Goal: Obtain resource: Download file/media

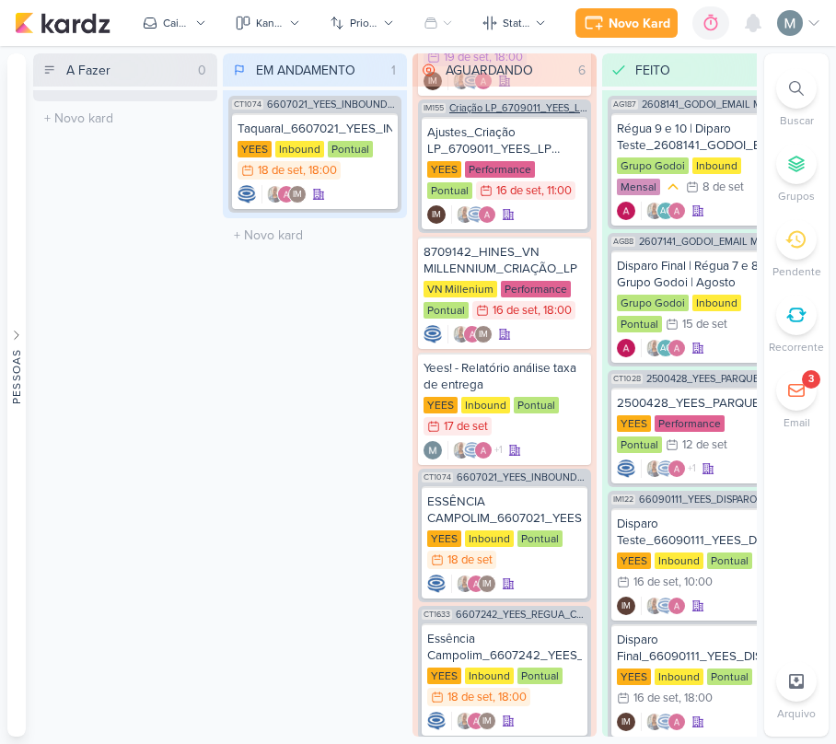
scroll to position [159, 0]
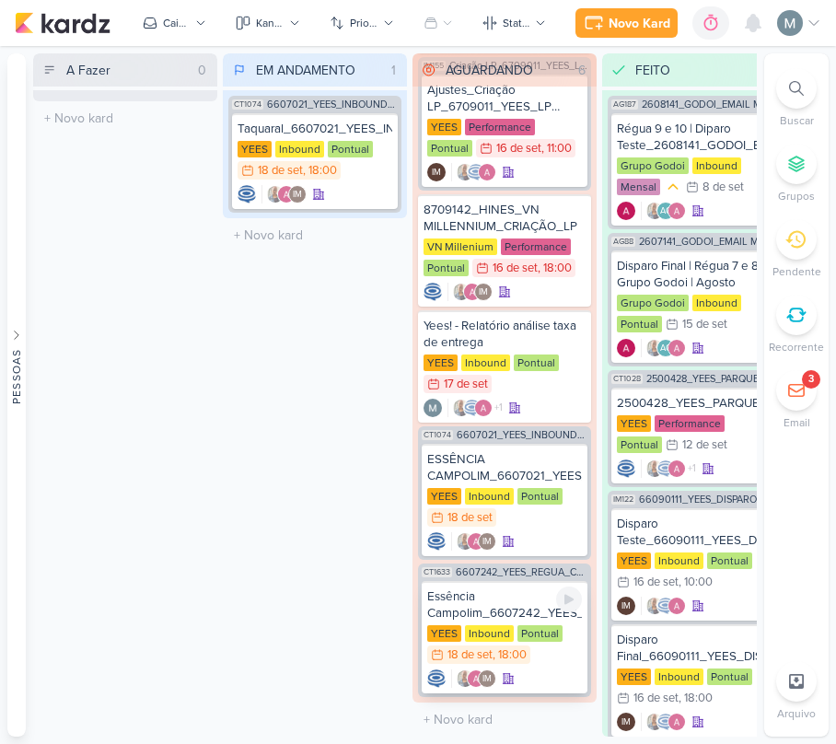
click at [488, 602] on div "Essência Campolim_6607242_YEES_REGUA_COMPRADORES_CAMPINAS_SOROCABA" at bounding box center [504, 604] width 155 height 33
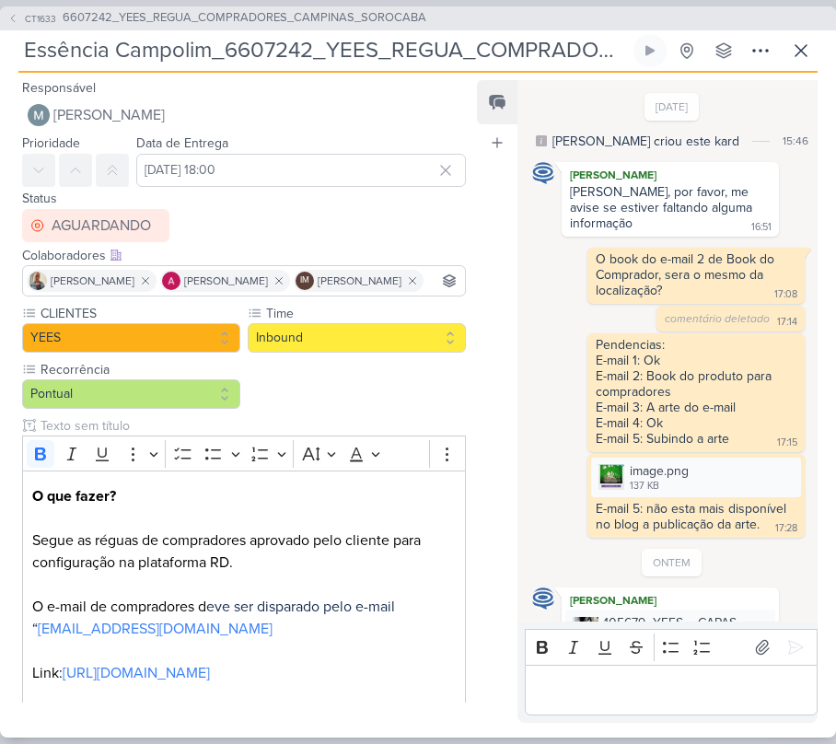
scroll to position [355, 0]
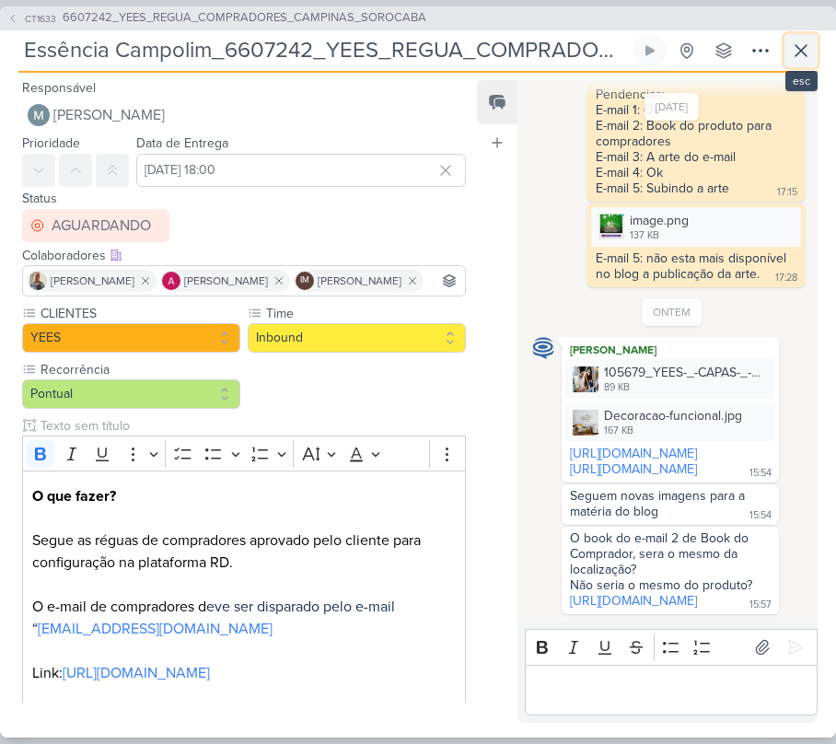
click at [792, 63] on button at bounding box center [801, 50] width 33 height 33
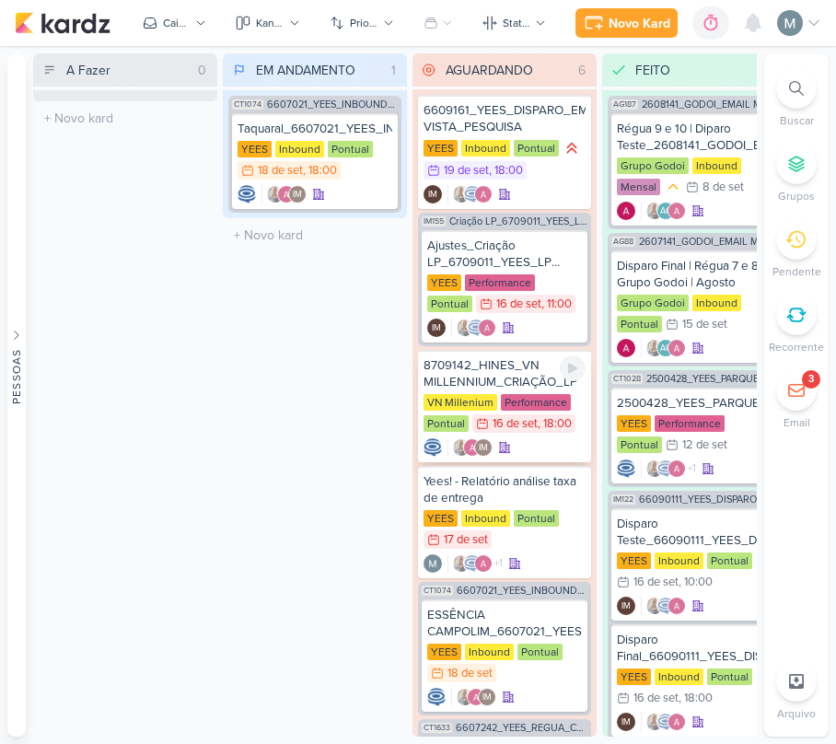
scroll to position [0, 0]
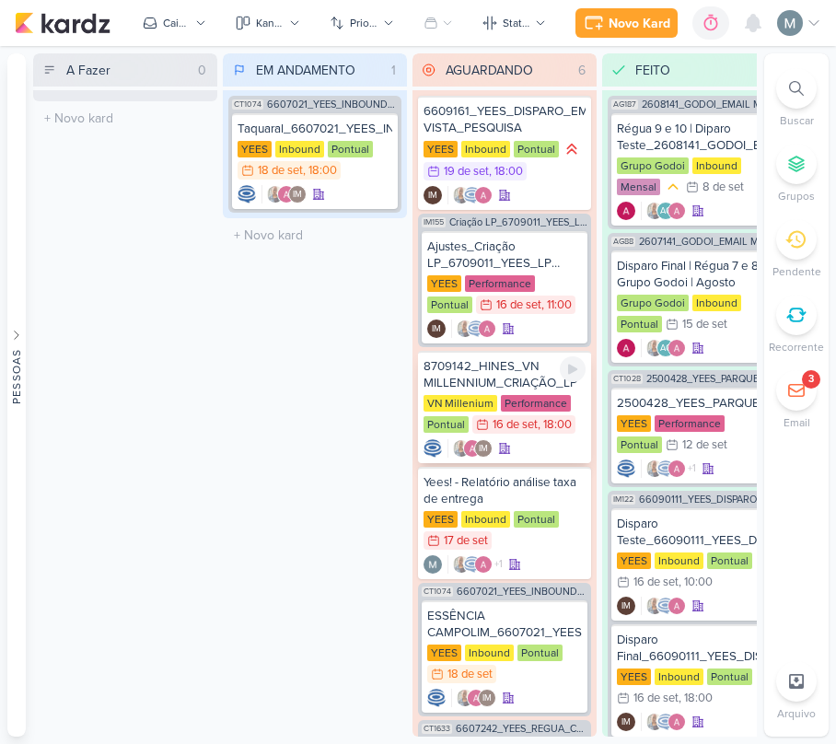
click at [486, 395] on div "VN Millenium" at bounding box center [461, 403] width 74 height 17
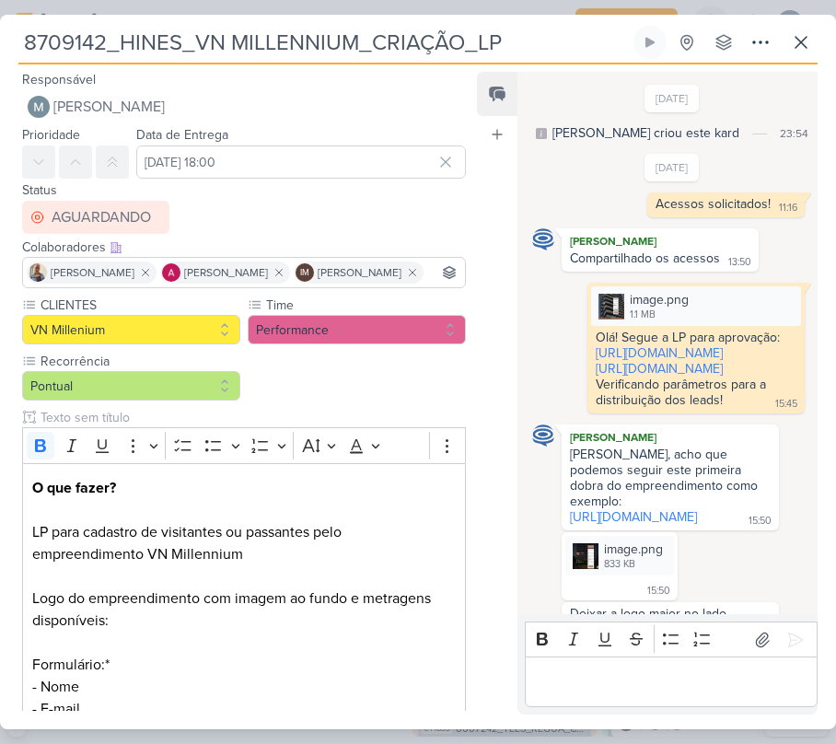
scroll to position [1035, 0]
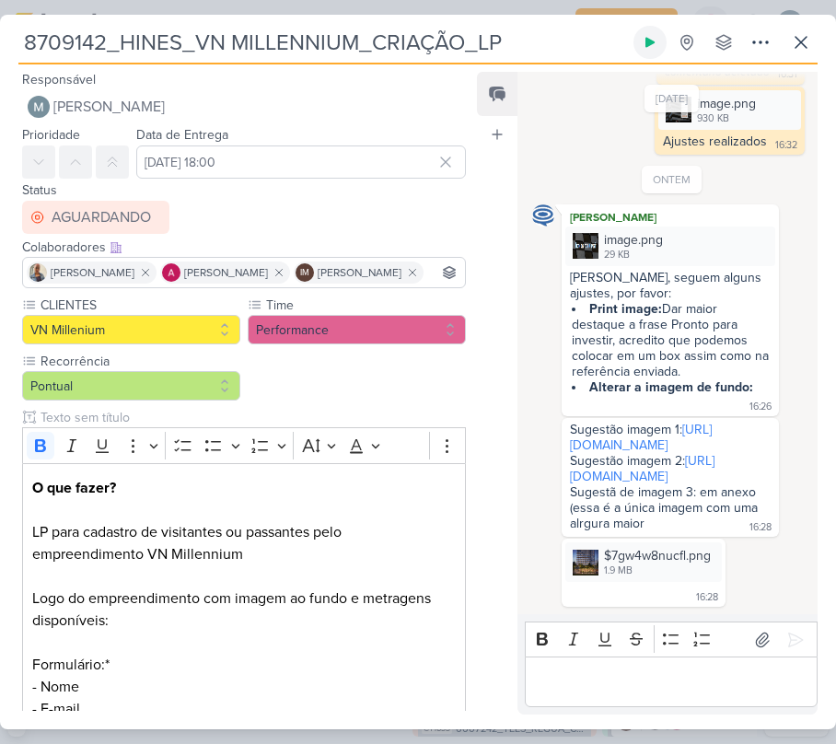
click at [649, 37] on icon at bounding box center [650, 42] width 15 height 15
click at [583, 233] on img at bounding box center [586, 246] width 26 height 26
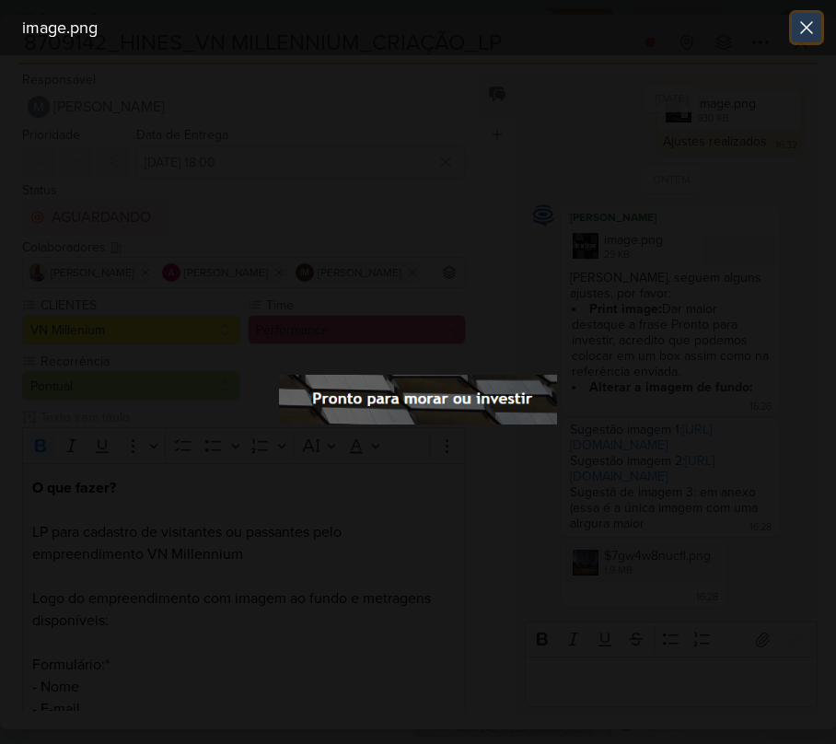
click at [809, 35] on icon at bounding box center [807, 28] width 22 height 22
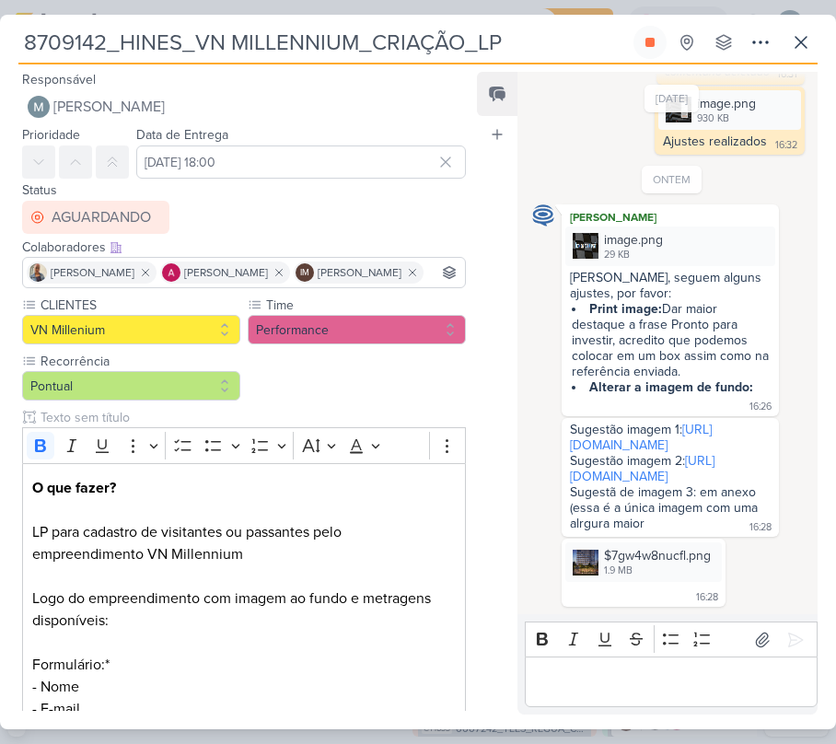
drag, startPoint x: 642, startPoint y: 399, endPoint x: 502, endPoint y: 107, distance: 323.7
click at [642, 422] on link "[URL][DOMAIN_NAME]" at bounding box center [641, 437] width 142 height 31
click at [672, 468] on link "[URL][DOMAIN_NAME]" at bounding box center [642, 468] width 145 height 31
click at [686, 549] on div "$7gw4w8nucfl.png" at bounding box center [657, 555] width 107 height 19
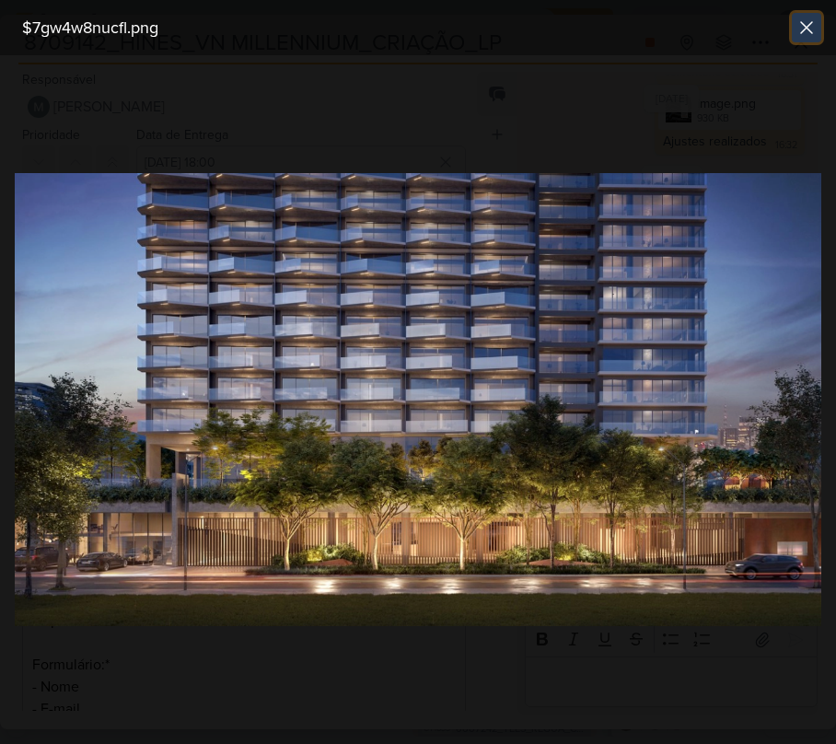
click at [801, 13] on button at bounding box center [806, 27] width 29 height 29
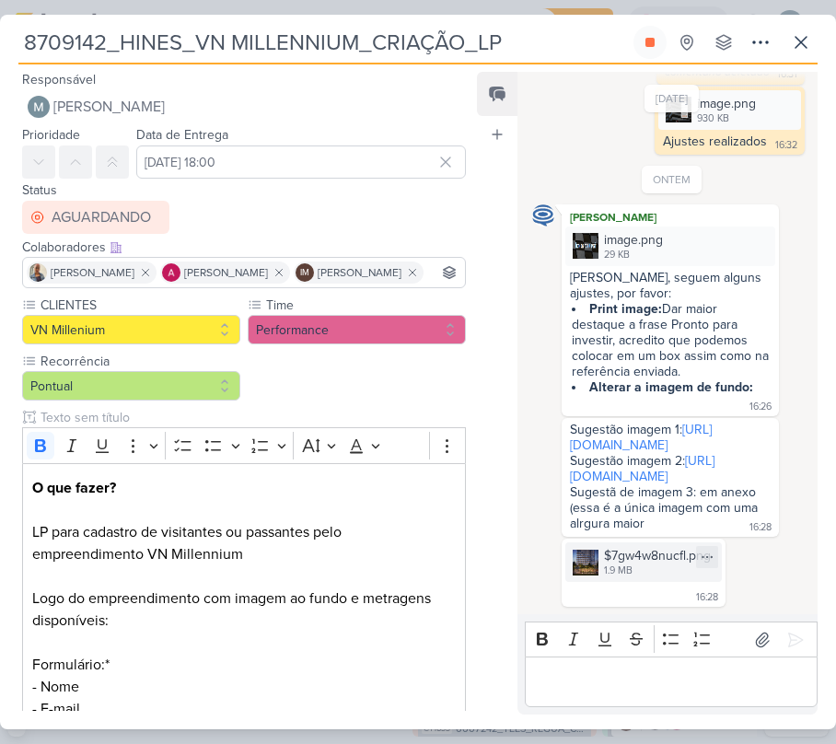
click at [638, 562] on div "$7gw4w8nucfl.png" at bounding box center [657, 555] width 107 height 19
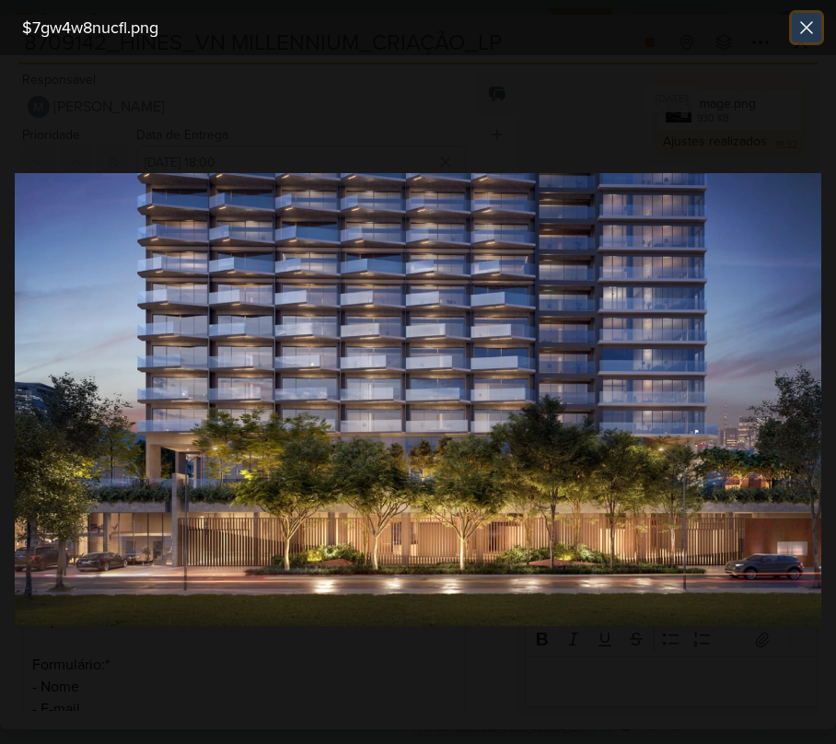
click at [804, 39] on button at bounding box center [806, 27] width 29 height 29
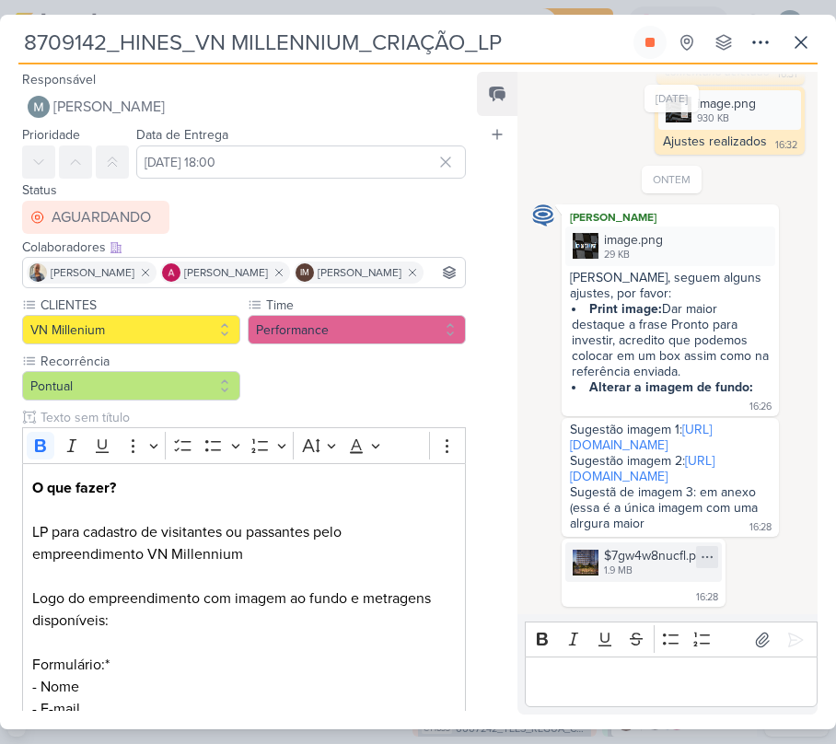
click at [701, 550] on icon at bounding box center [707, 557] width 15 height 15
click at [638, 610] on button "Baixar" at bounding box center [643, 616] width 148 height 27
click at [712, 586] on div "16:28" at bounding box center [643, 594] width 157 height 17
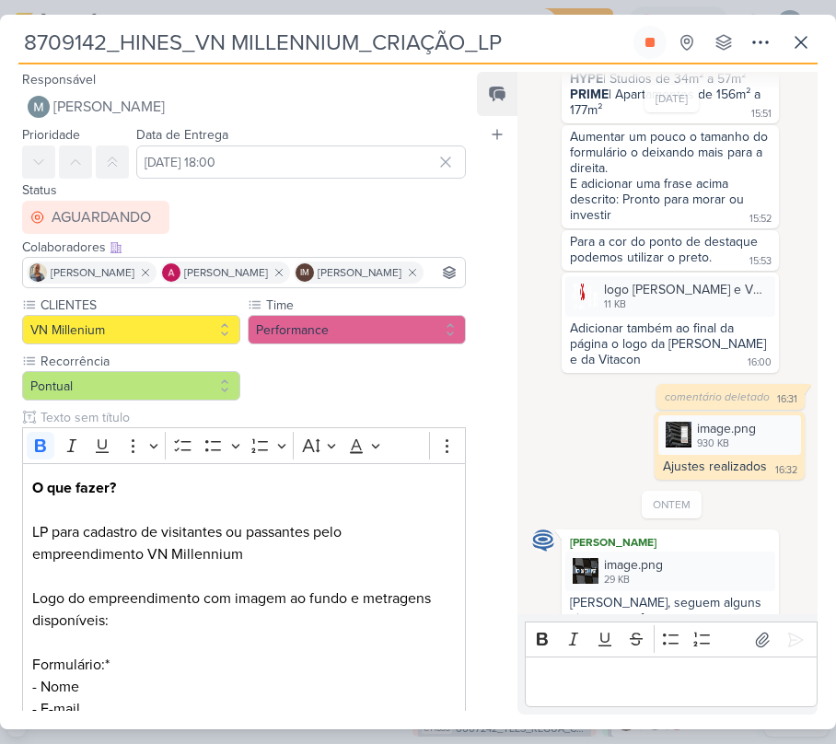
scroll to position [543, 0]
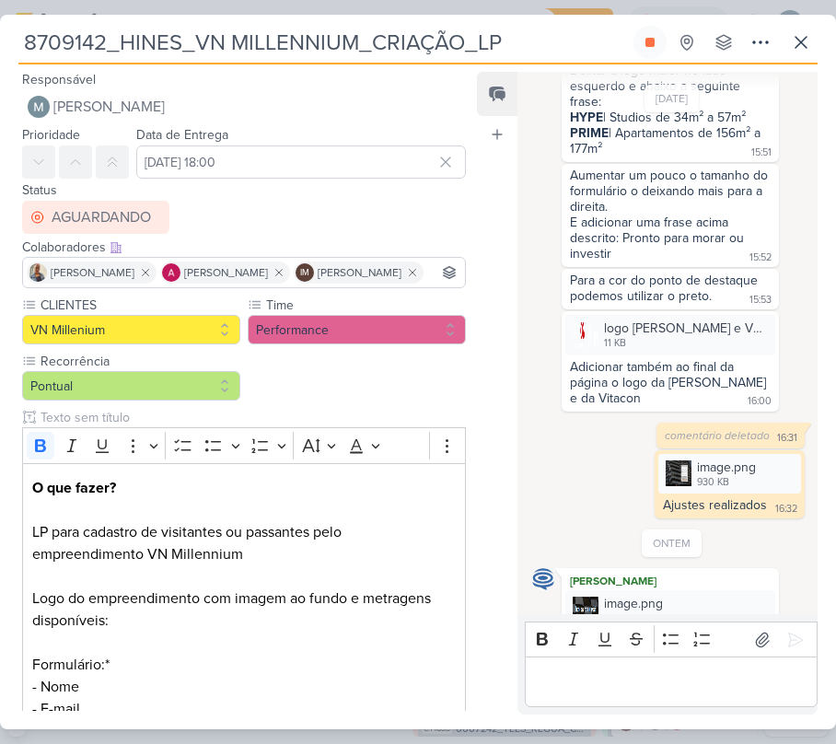
click at [635, 691] on p "Editor editing area: main" at bounding box center [671, 682] width 274 height 22
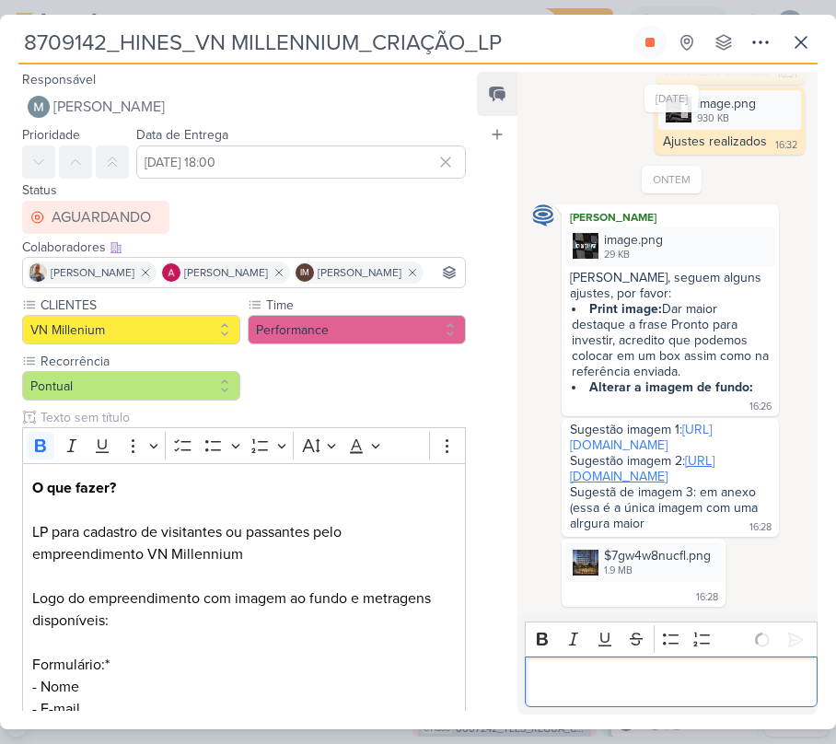
scroll to position [1065, 0]
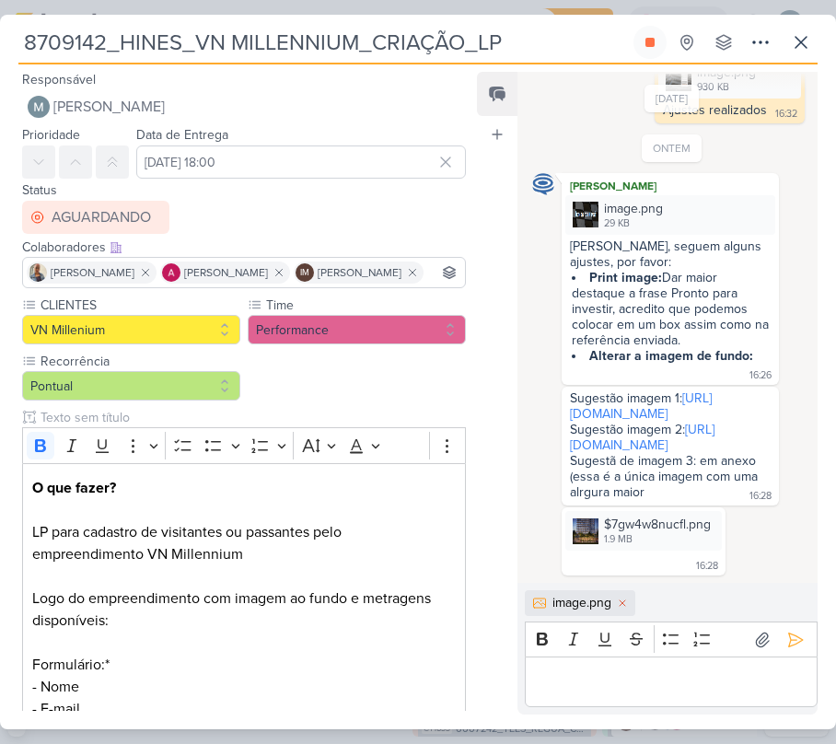
click at [646, 671] on p "Editor editing area: main" at bounding box center [671, 682] width 274 height 22
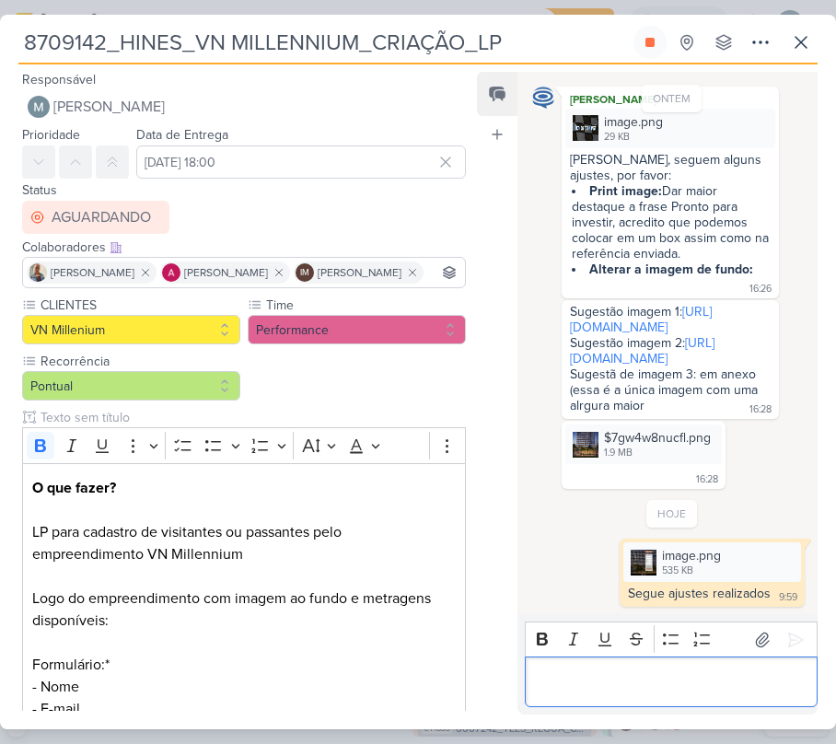
scroll to position [1154, 0]
click at [653, 46] on icon at bounding box center [650, 42] width 9 height 9
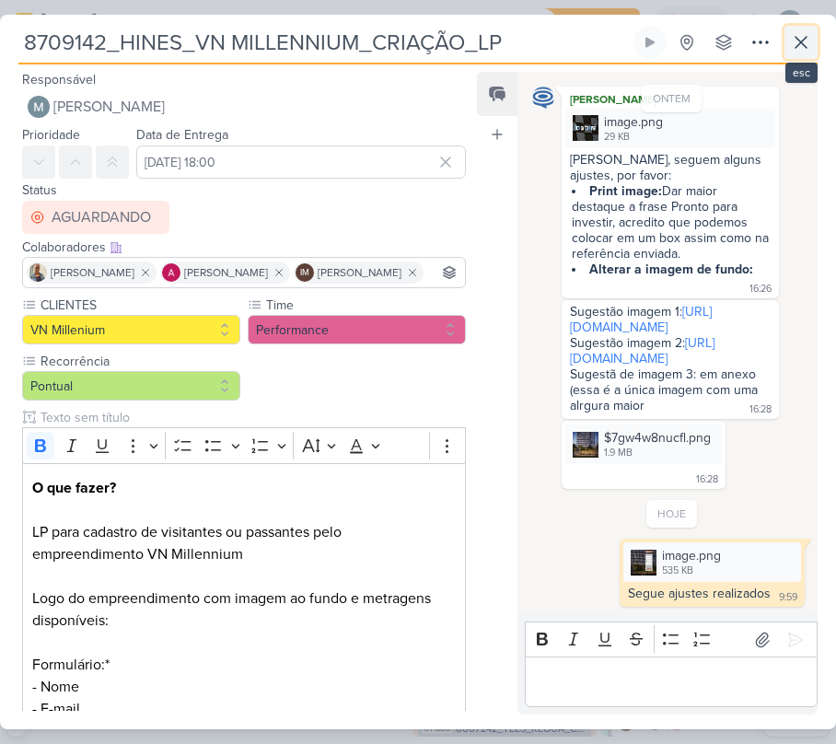
click at [800, 34] on icon at bounding box center [801, 42] width 22 height 22
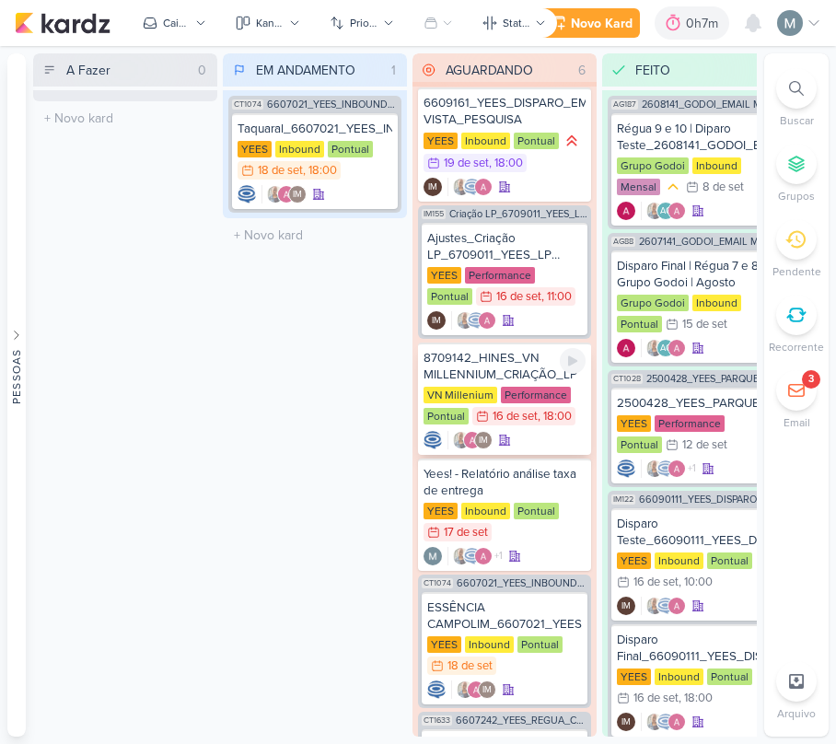
scroll to position [0, 0]
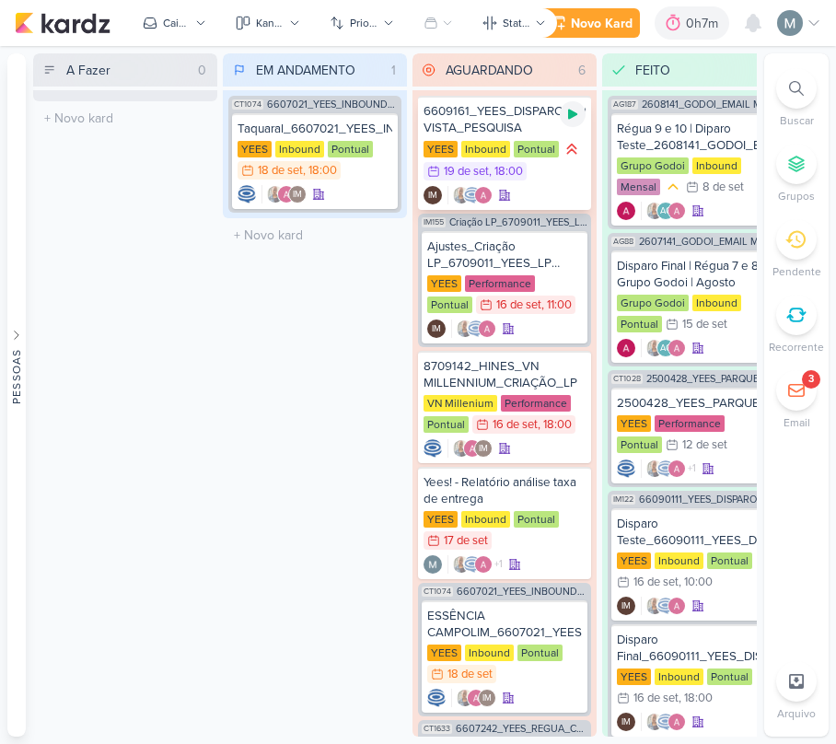
click at [573, 125] on div at bounding box center [573, 114] width 26 height 26
click at [543, 137] on div "6609161_YEES_DISPARO_EMAIL_BUENA VISTA_PESQUISA [GEOGRAPHIC_DATA] Inbound Pontu…" at bounding box center [504, 153] width 173 height 114
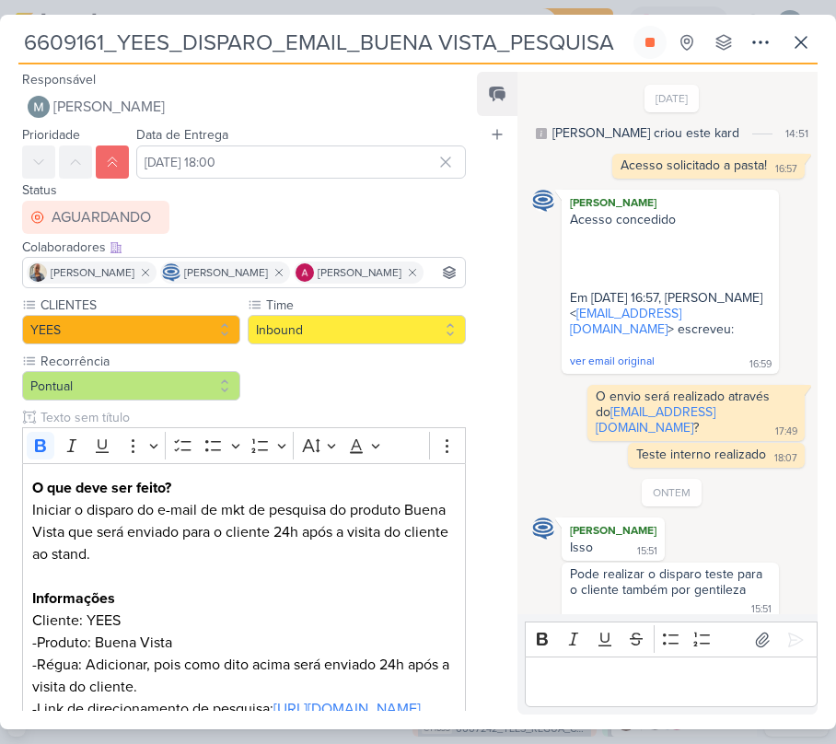
scroll to position [720, 0]
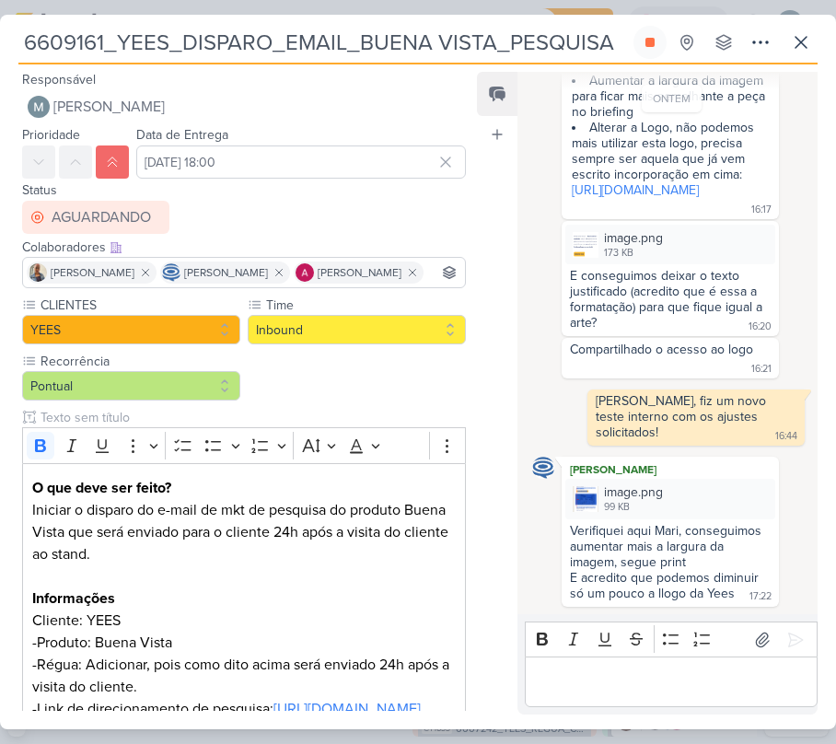
click at [783, 658] on div "Editor editing area: main" at bounding box center [671, 682] width 293 height 51
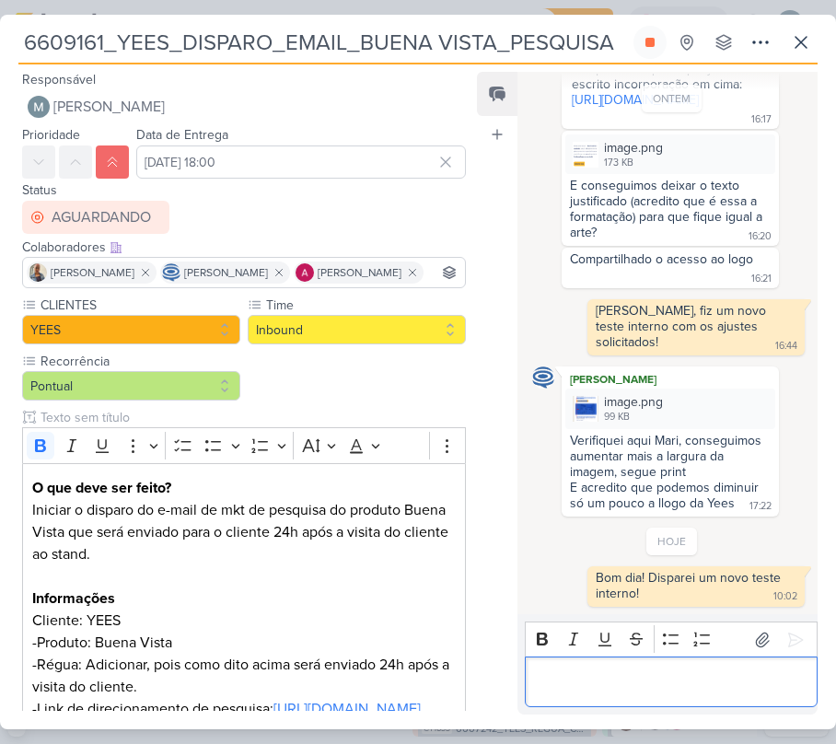
scroll to position [811, 0]
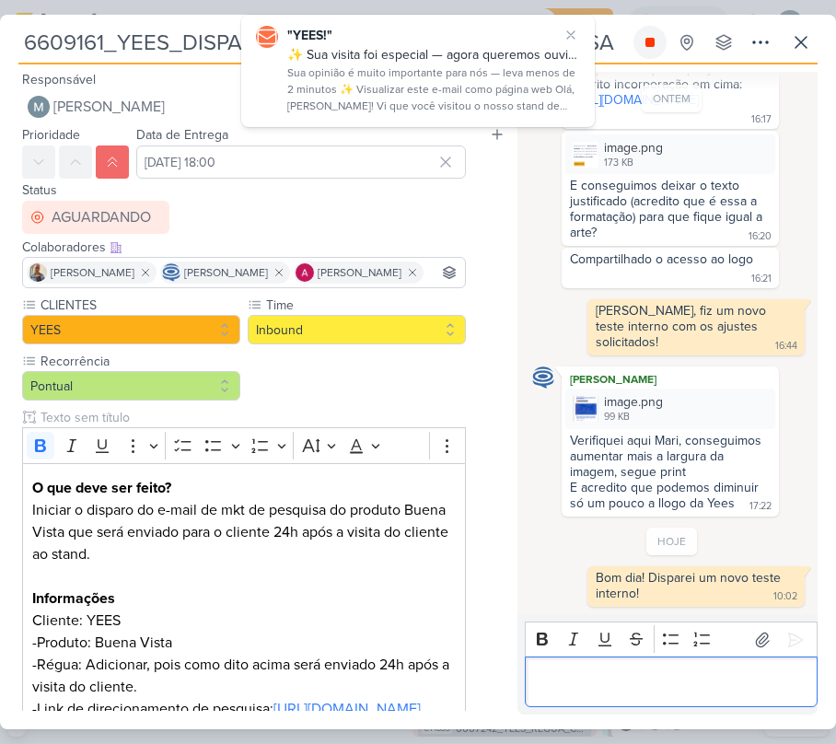
click at [638, 41] on button at bounding box center [650, 42] width 33 height 33
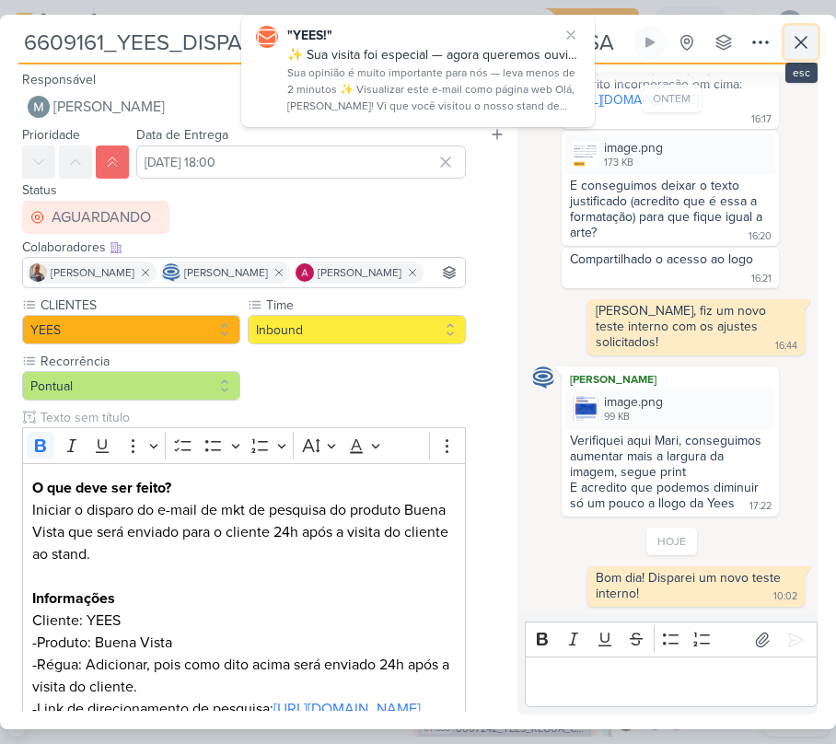
click at [794, 39] on icon at bounding box center [801, 42] width 22 height 22
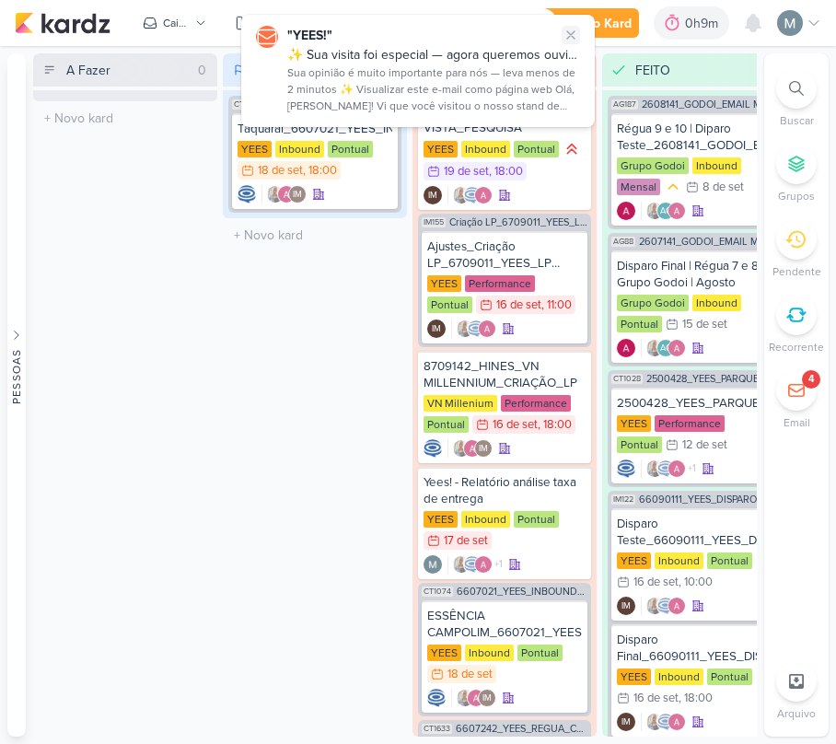
click at [579, 39] on button at bounding box center [571, 35] width 18 height 18
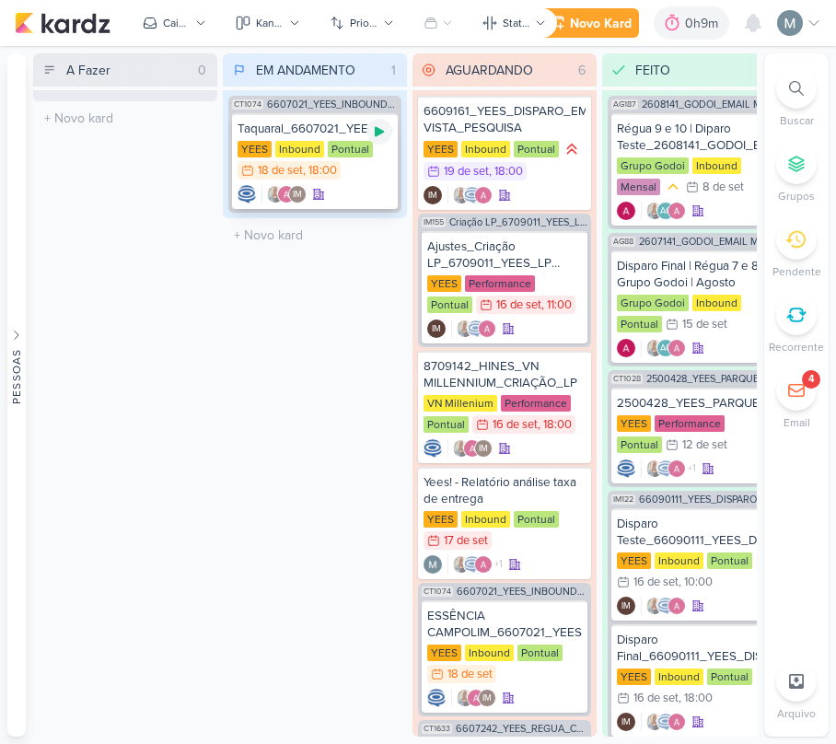
click at [376, 133] on icon at bounding box center [379, 132] width 9 height 10
click at [332, 192] on div "IM" at bounding box center [315, 194] width 155 height 18
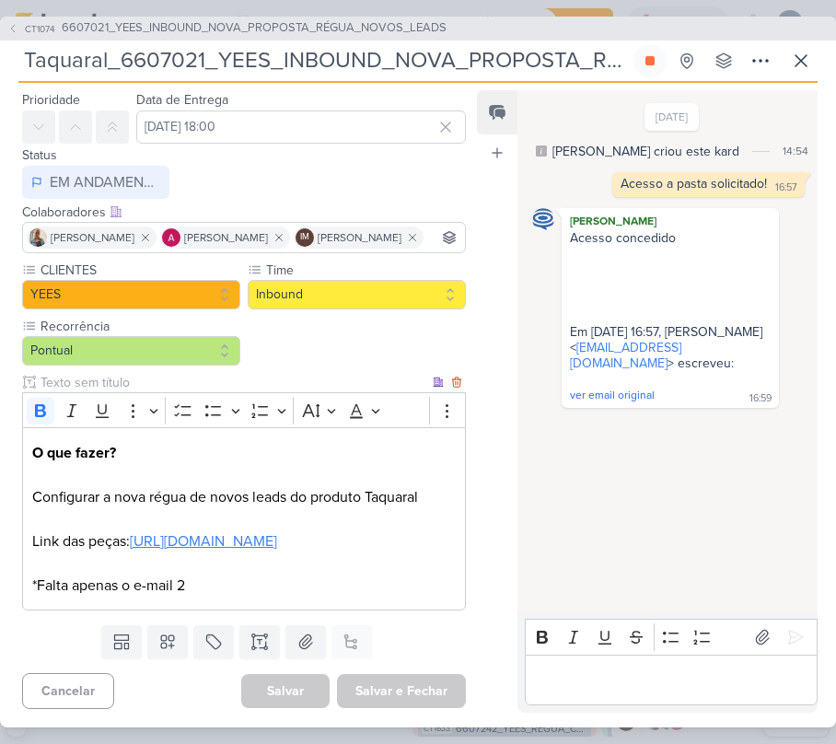
scroll to position [126, 0]
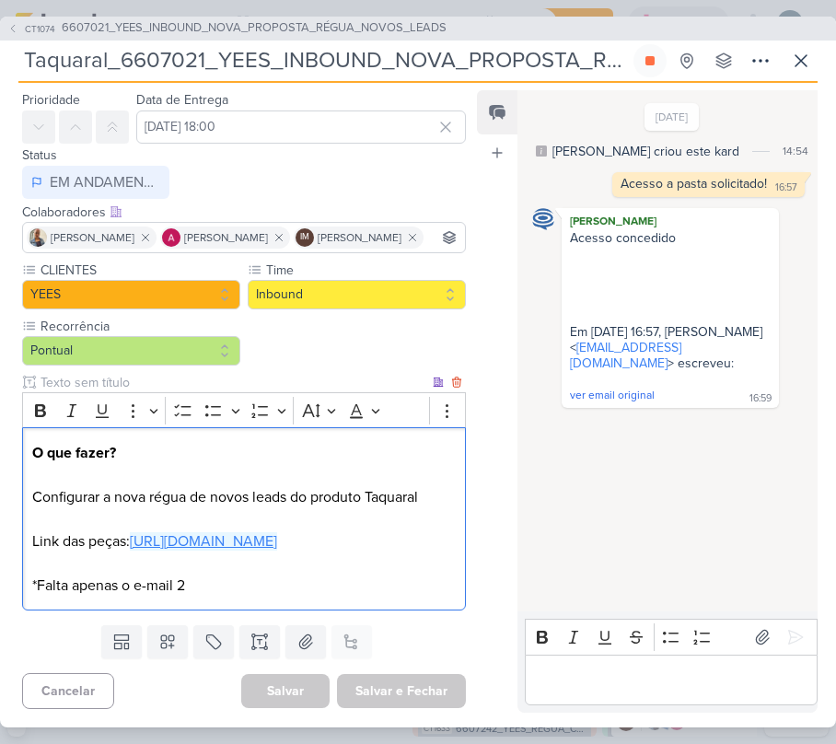
click at [178, 532] on link "[URL][DOMAIN_NAME]" at bounding box center [203, 541] width 147 height 18
click at [608, 594] on div "[DATE] [PERSON_NAME] criou este kard 14:54 Acesso a pasta solicitado! 16:57 16:…" at bounding box center [667, 352] width 298 height 520
